Goal: Navigation & Orientation: Find specific page/section

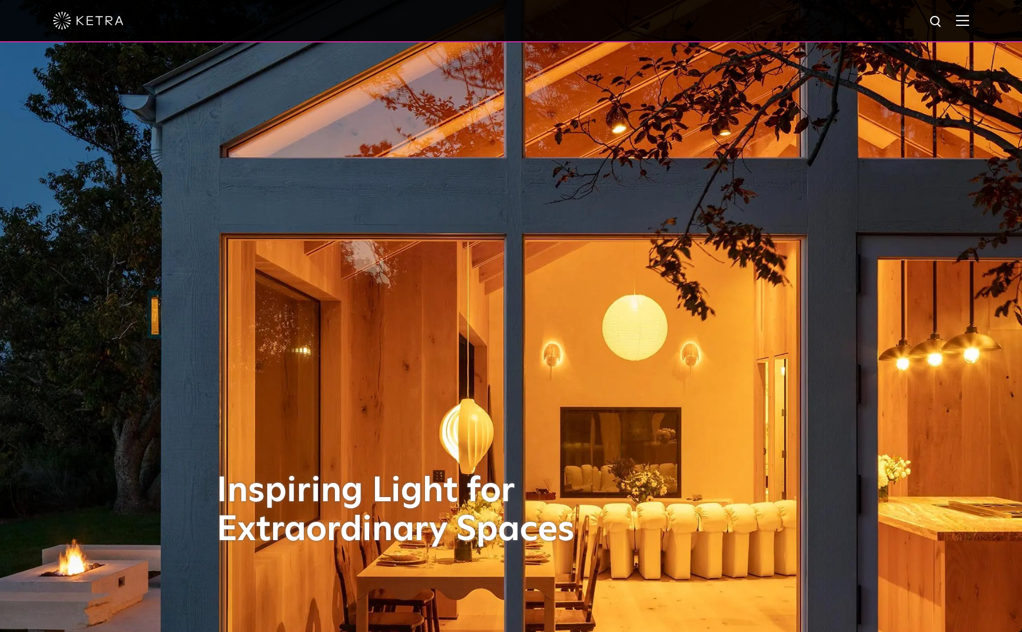
click at [963, 23] on img at bounding box center [962, 20] width 13 height 11
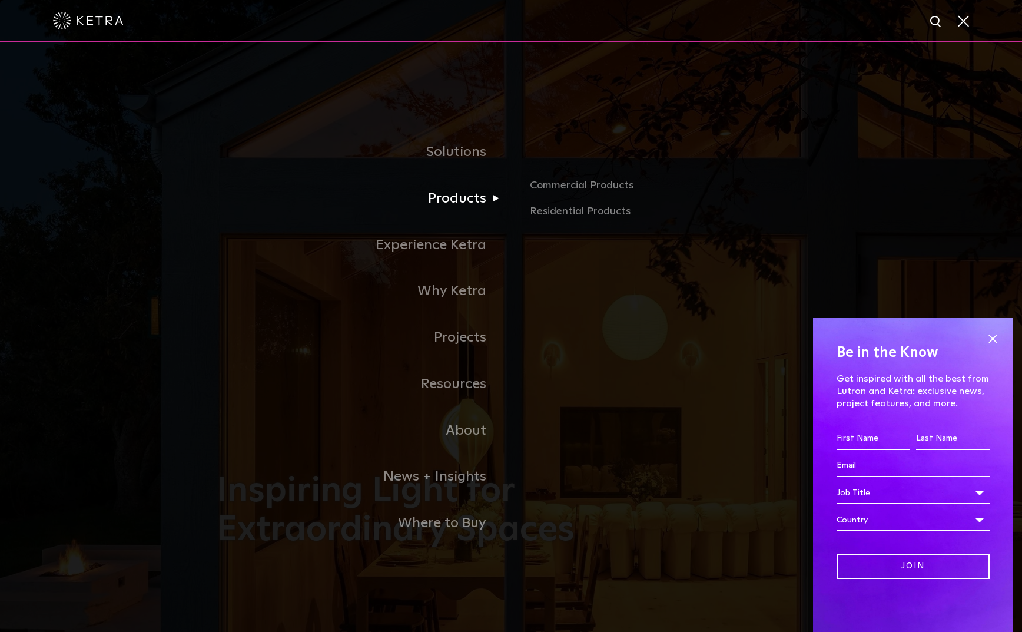
click at [467, 191] on link "Products" at bounding box center [364, 198] width 294 height 46
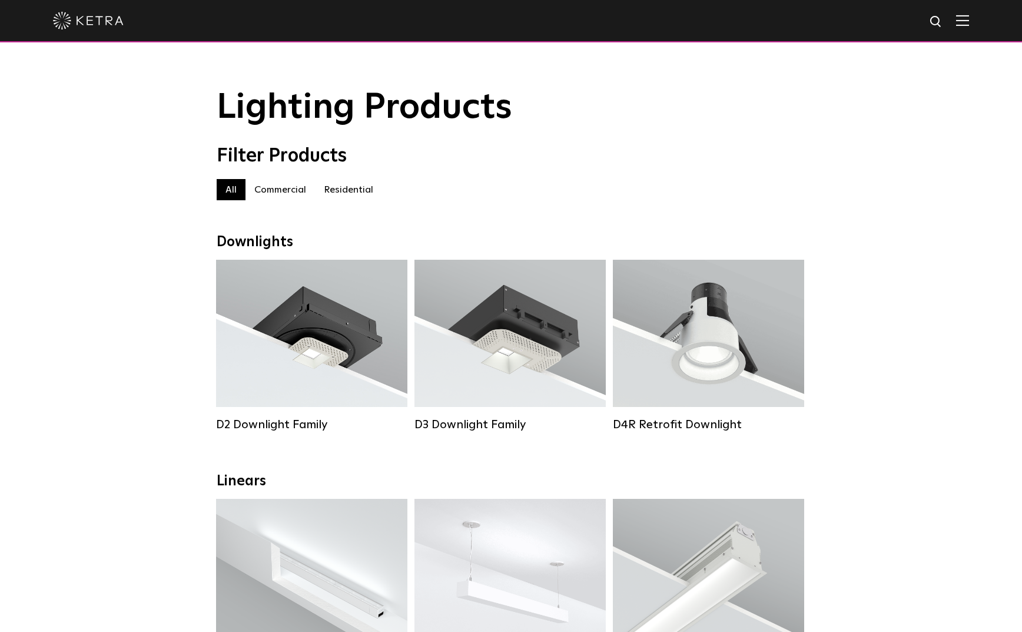
click at [967, 24] on img at bounding box center [962, 20] width 13 height 11
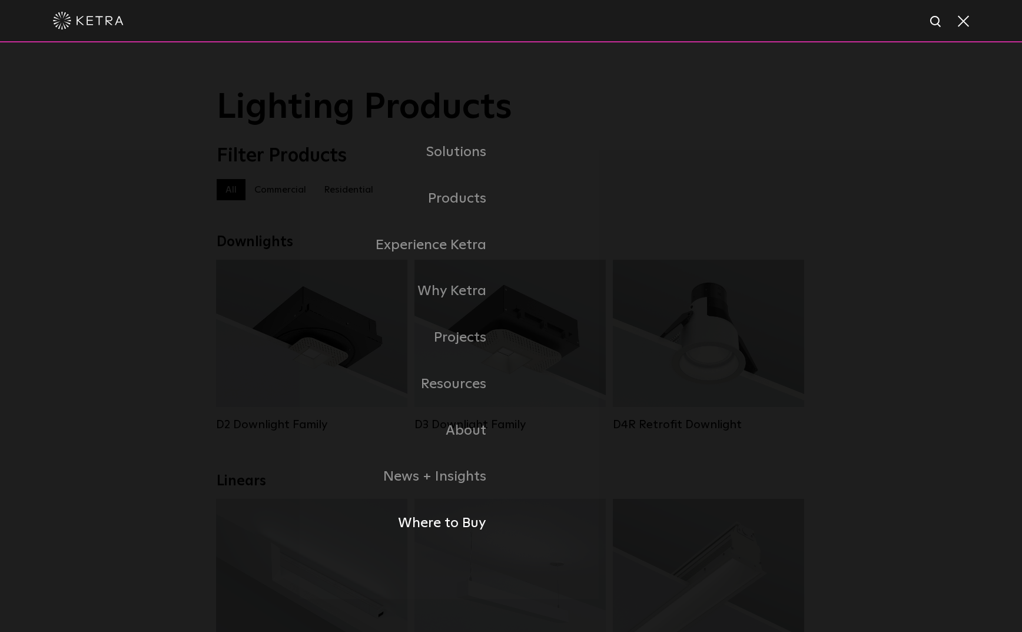
click at [459, 520] on link "Where to Buy" at bounding box center [364, 523] width 294 height 46
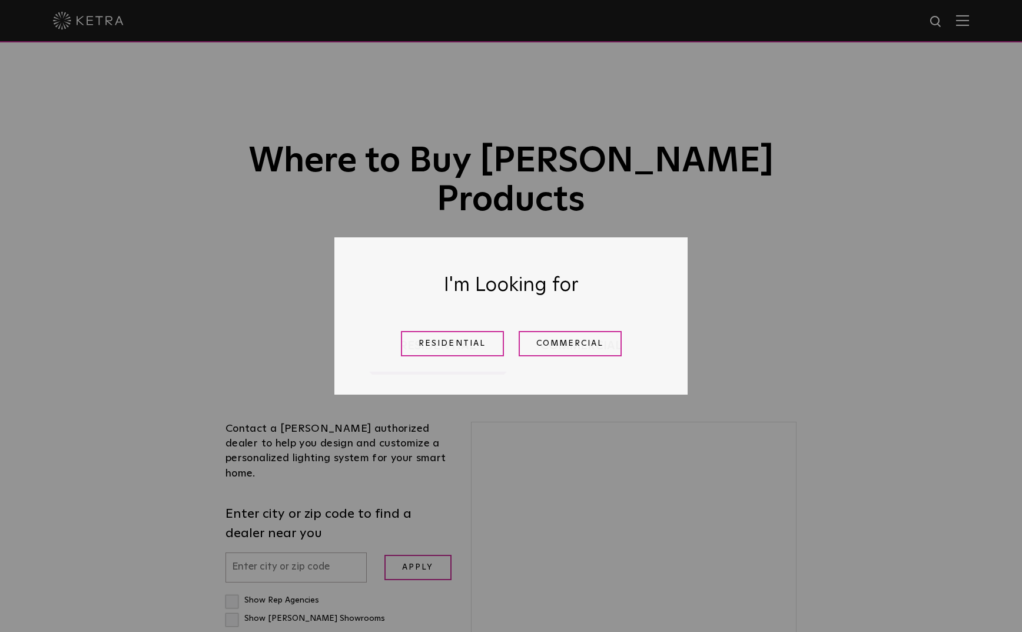
click at [303, 512] on div "I'm Looking for Residential Commercial" at bounding box center [511, 316] width 1022 height 632
click at [461, 345] on link "Residential" at bounding box center [452, 343] width 103 height 25
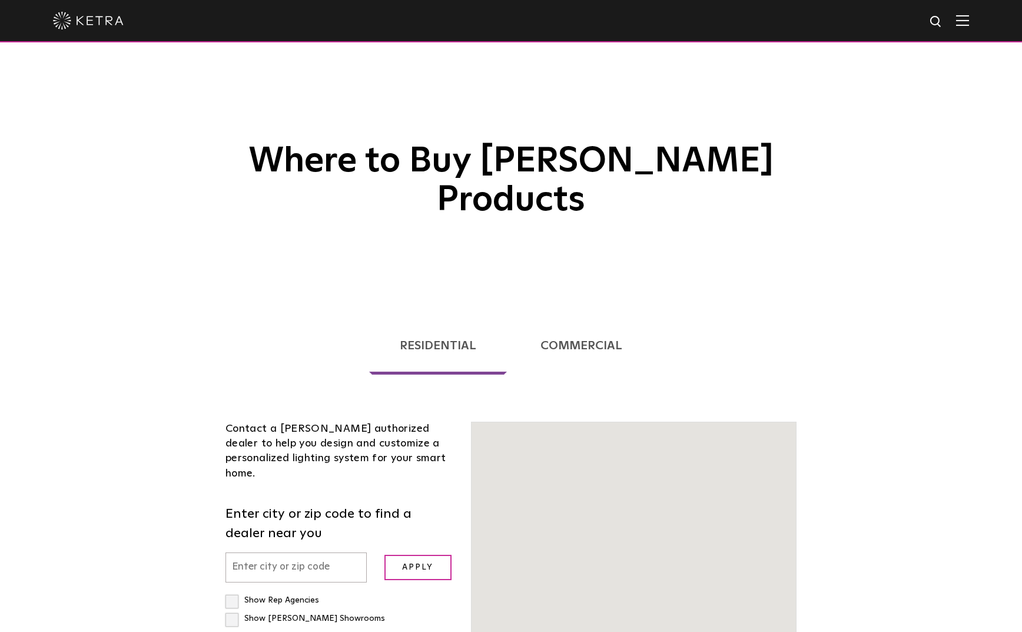
scroll to position [300, 0]
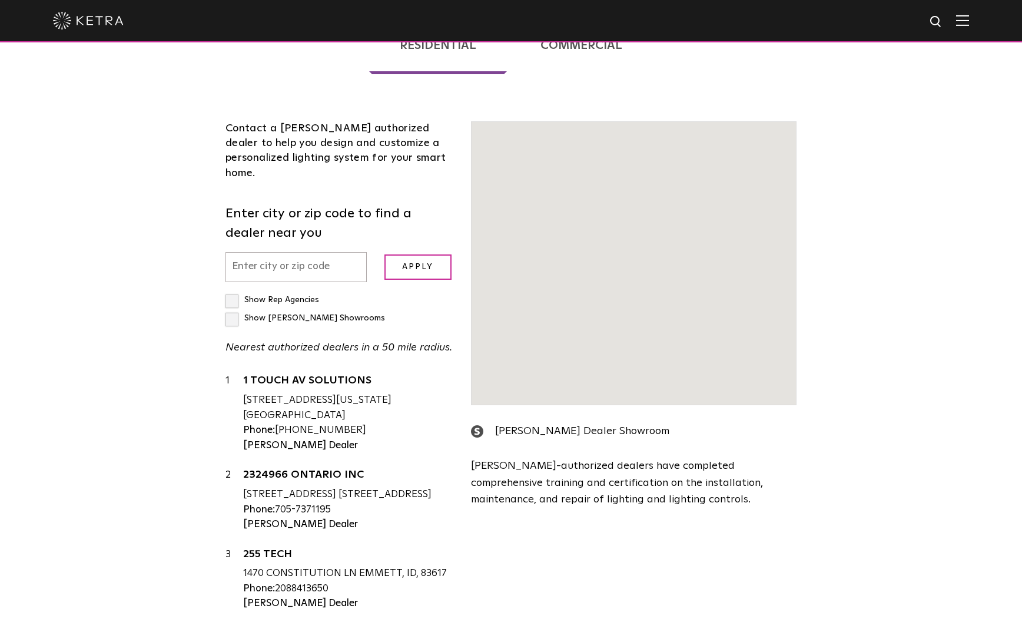
click at [314, 547] on div "255 TECH 1470 CONSTITUTION LN EMMETT, ID, 83617 Phone: 2088413650 Ketra Dealer" at bounding box center [348, 579] width 210 height 64
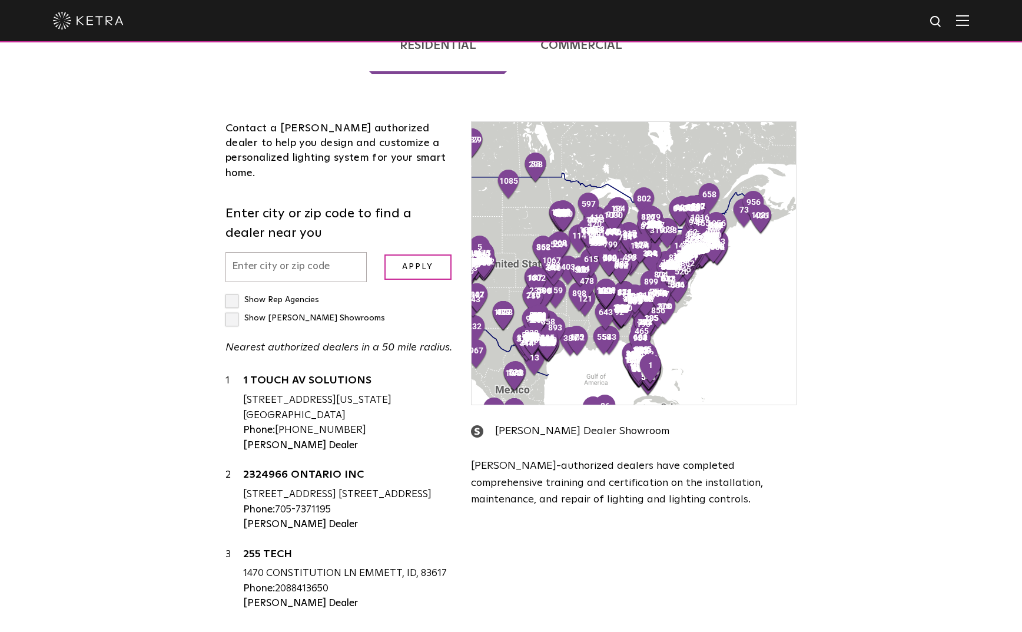
click at [308, 252] on input "text" at bounding box center [295, 267] width 141 height 30
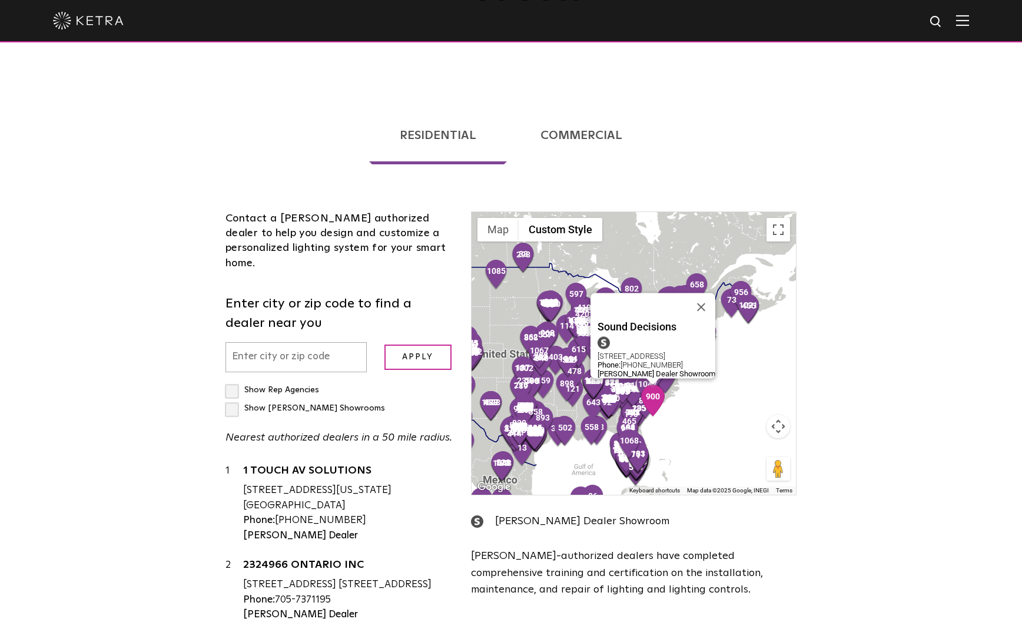
scroll to position [217, 0]
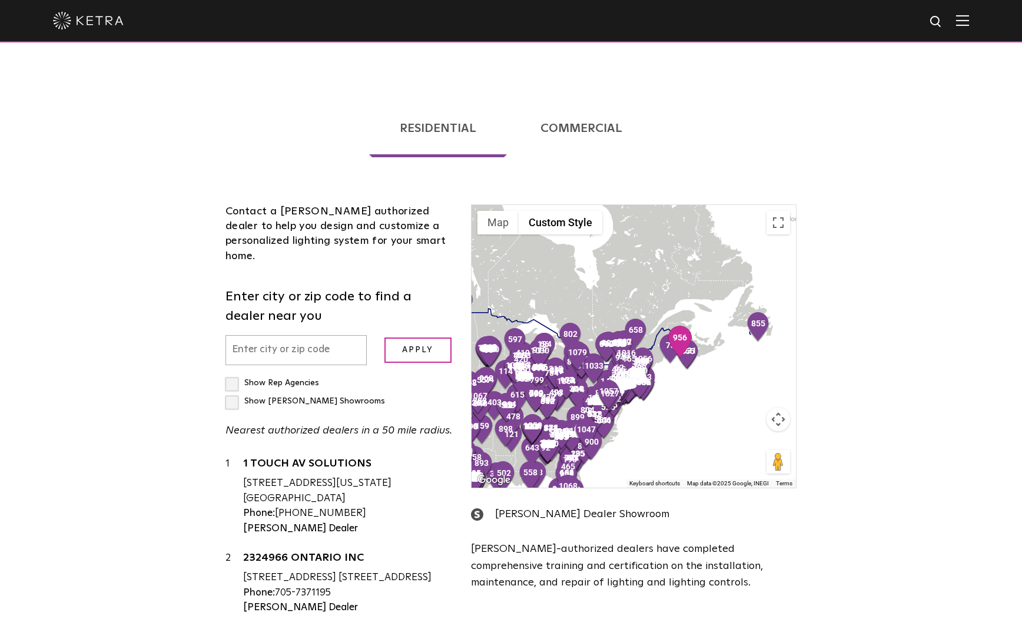
click at [647, 358] on img "1080" at bounding box center [638, 374] width 25 height 32
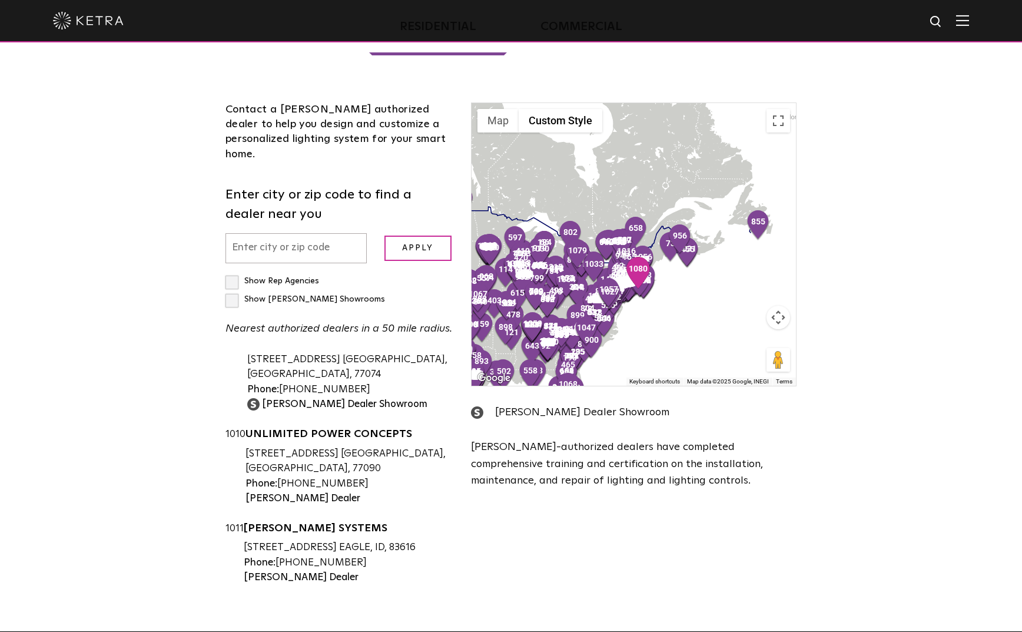
scroll to position [320, 0]
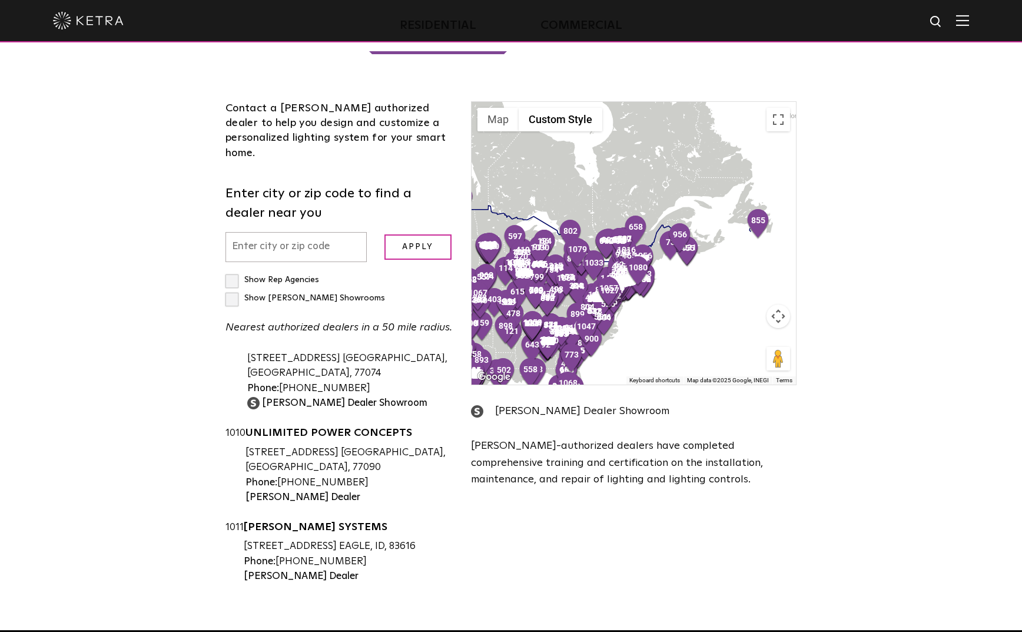
click at [308, 232] on input "text" at bounding box center [295, 247] width 141 height 30
type input "28105"
click at [417, 234] on input "Apply" at bounding box center [417, 246] width 67 height 25
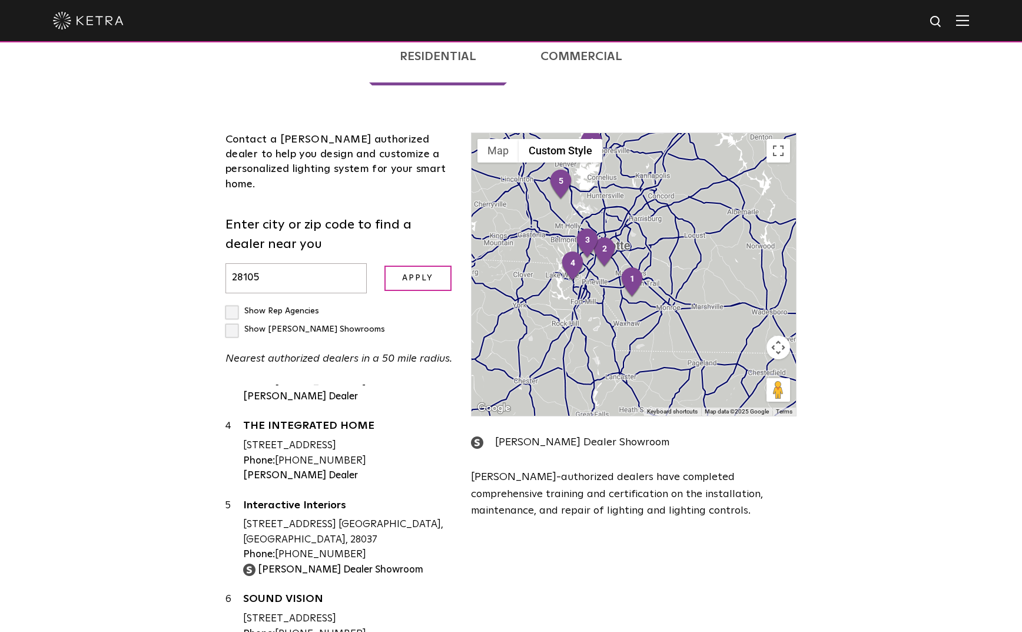
scroll to position [273, 0]
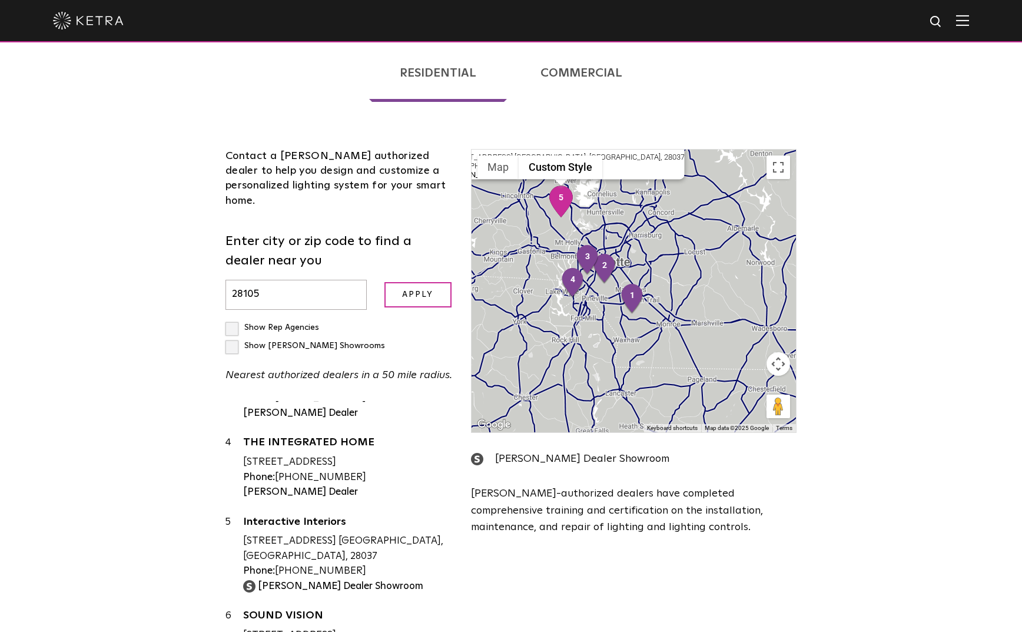
click at [560, 158] on div "Interactive Interiors 324 N Highway 16 Denver, NC, 28037 Phone: 704-308-4848 Ke…" at bounding box center [633, 291] width 324 height 283
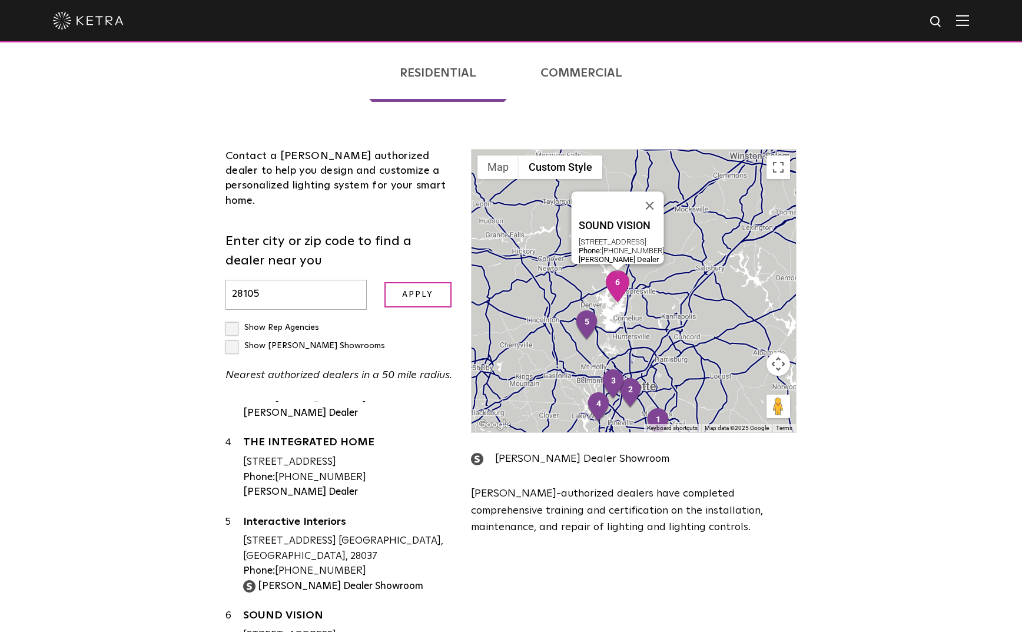
click at [618, 270] on img "6" at bounding box center [617, 286] width 25 height 32
click at [617, 270] on img "6" at bounding box center [617, 286] width 25 height 32
click at [618, 270] on img "6" at bounding box center [617, 286] width 25 height 32
click at [295, 610] on link "SOUND VISION" at bounding box center [348, 617] width 210 height 15
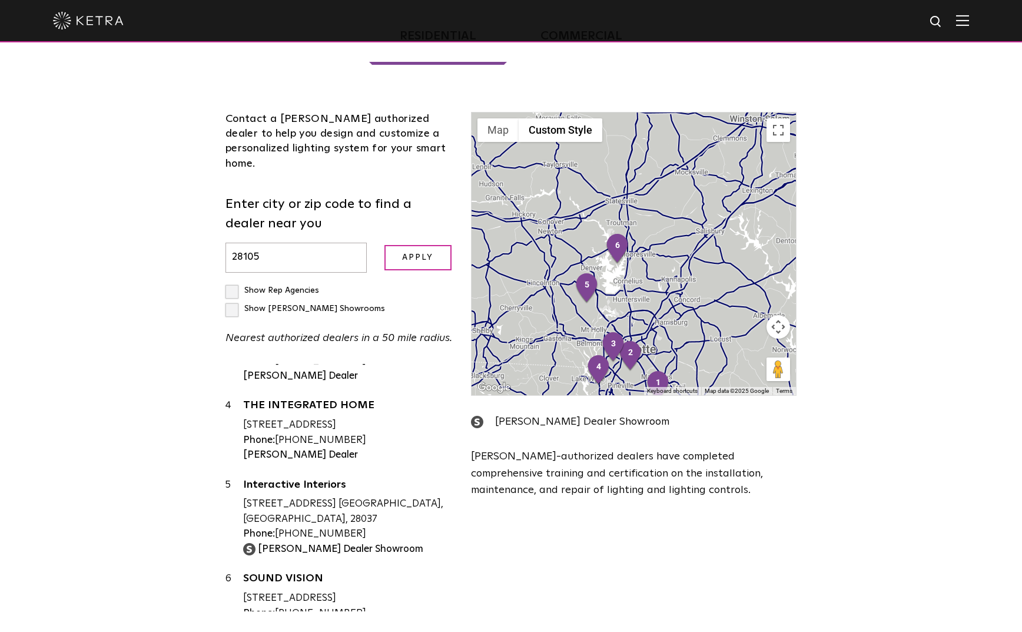
scroll to position [311, 0]
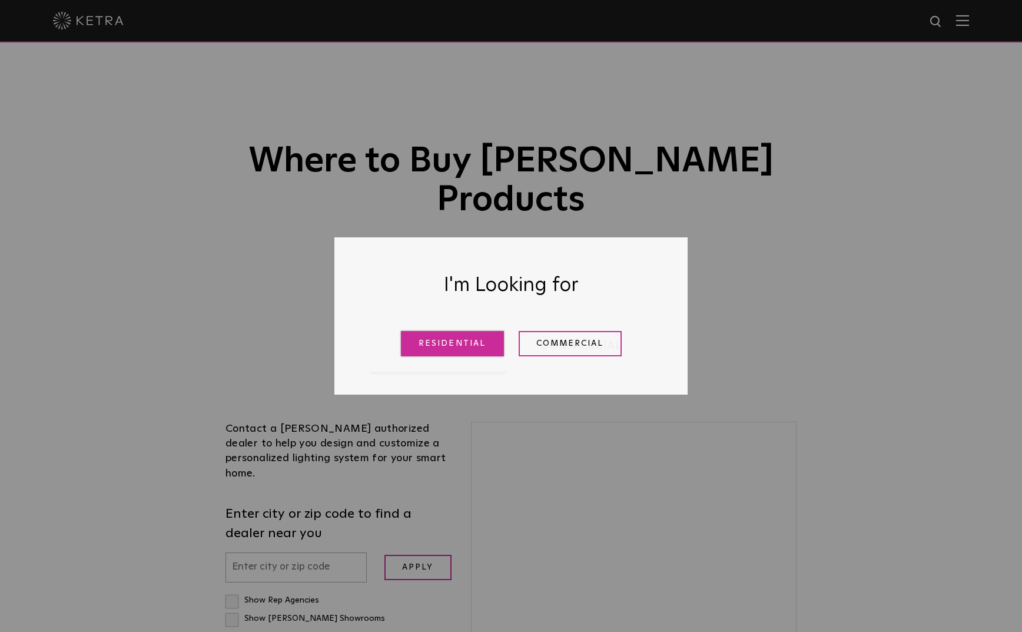
click at [480, 348] on link "Residential" at bounding box center [452, 343] width 103 height 25
